Goal: Find contact information: Find contact information

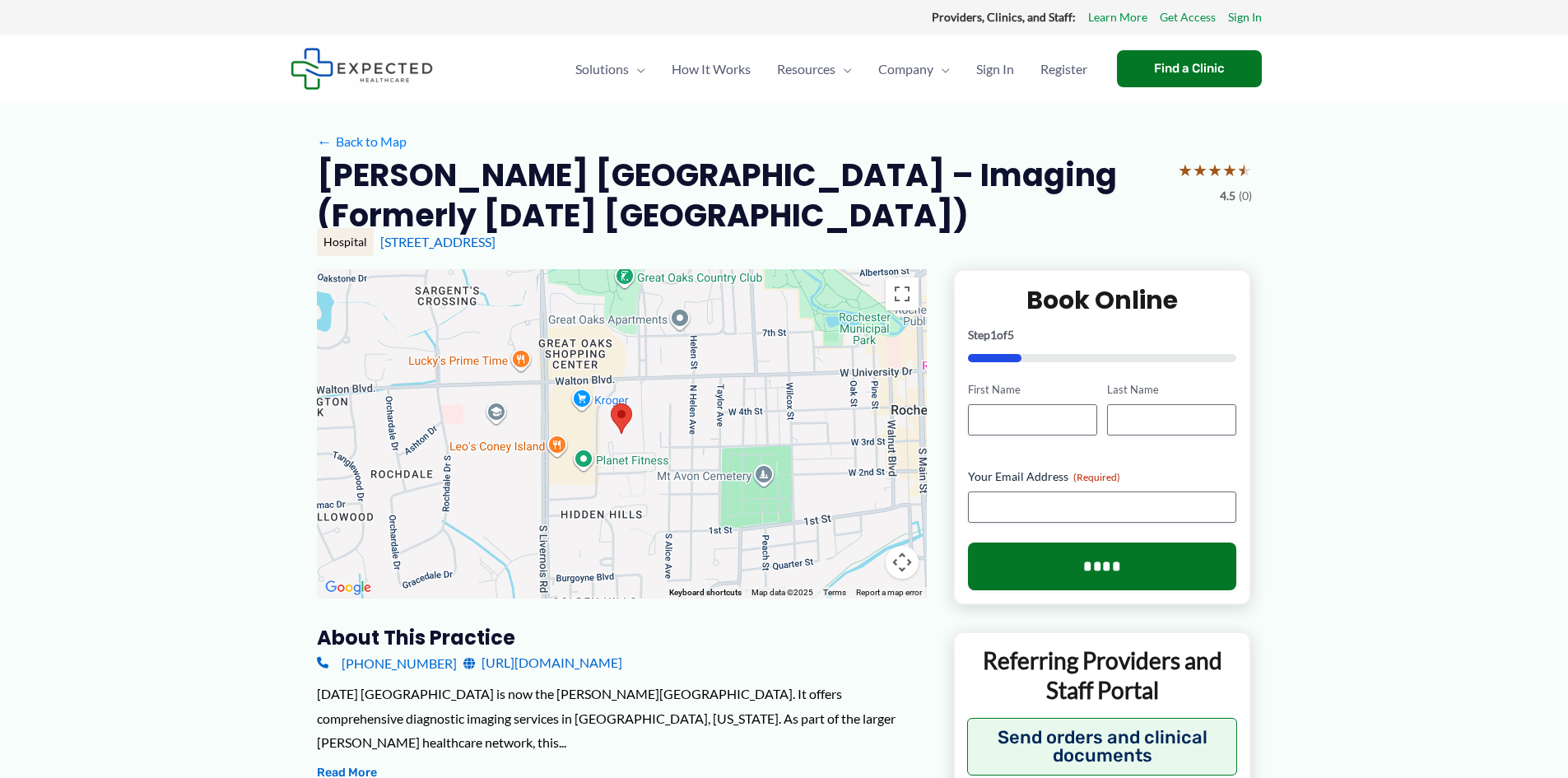
click at [623, 666] on link "[URL][DOMAIN_NAME]" at bounding box center [543, 663] width 159 height 25
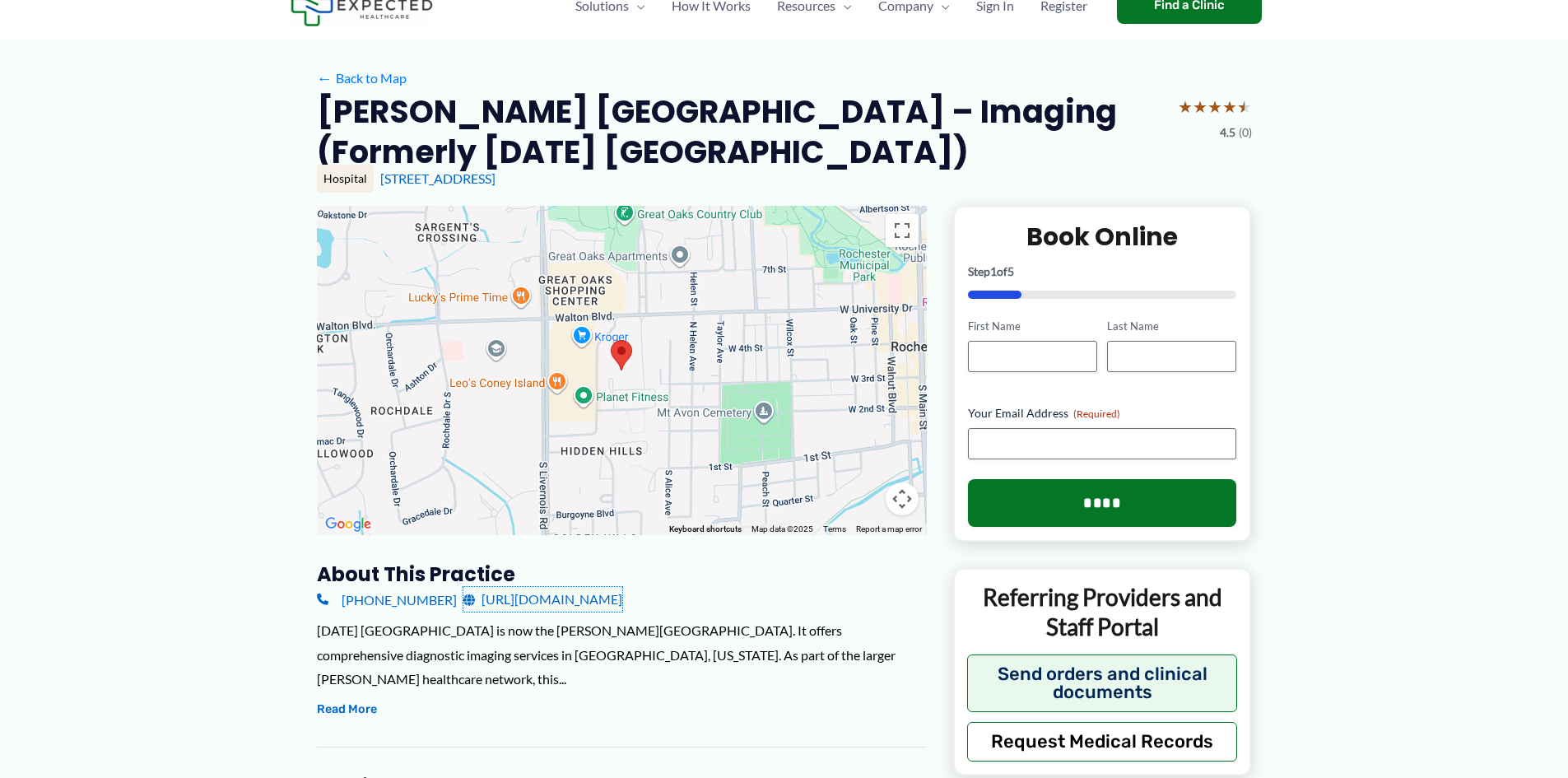
scroll to position [82, 0]
